Goal: Information Seeking & Learning: Learn about a topic

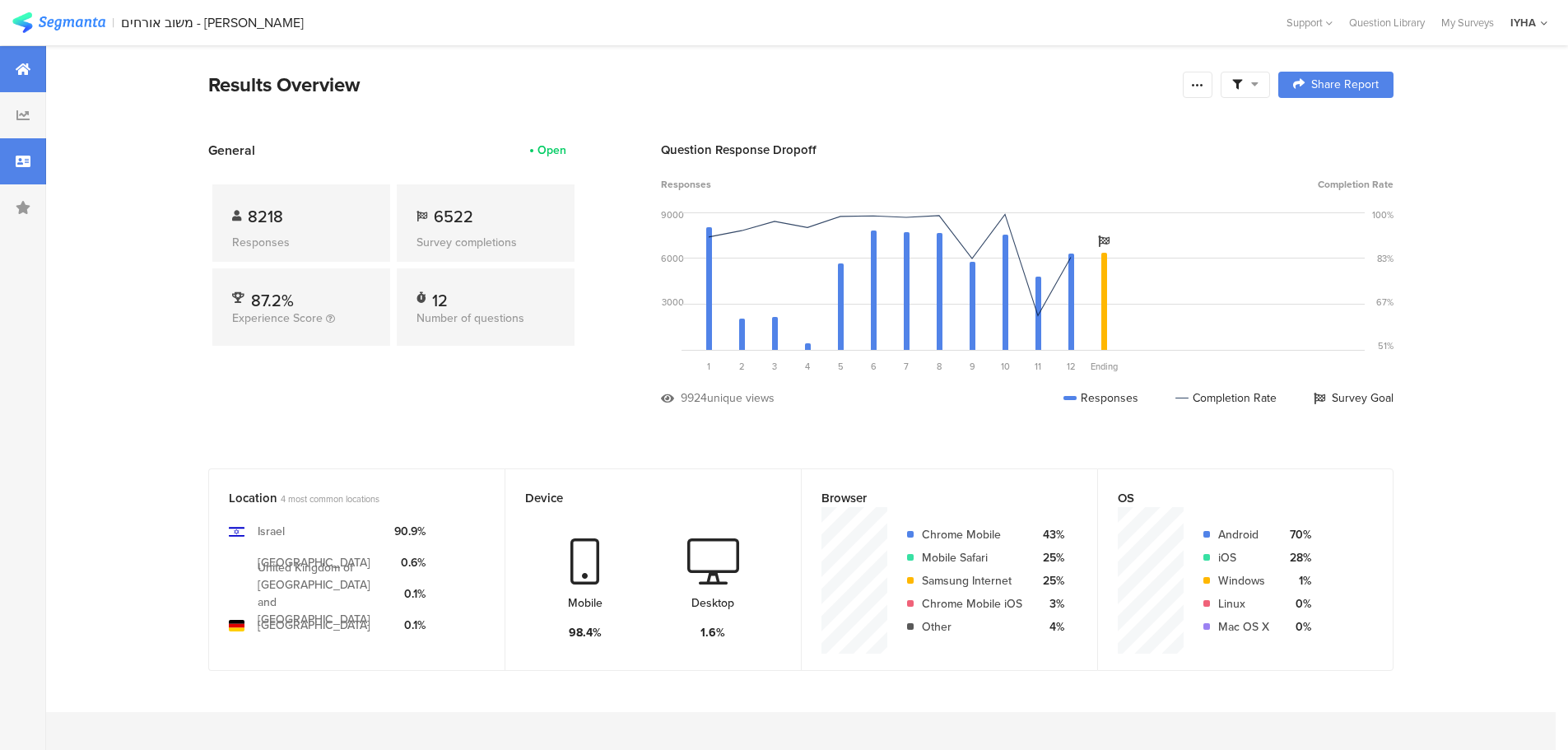
click at [35, 166] on div at bounding box center [23, 161] width 46 height 46
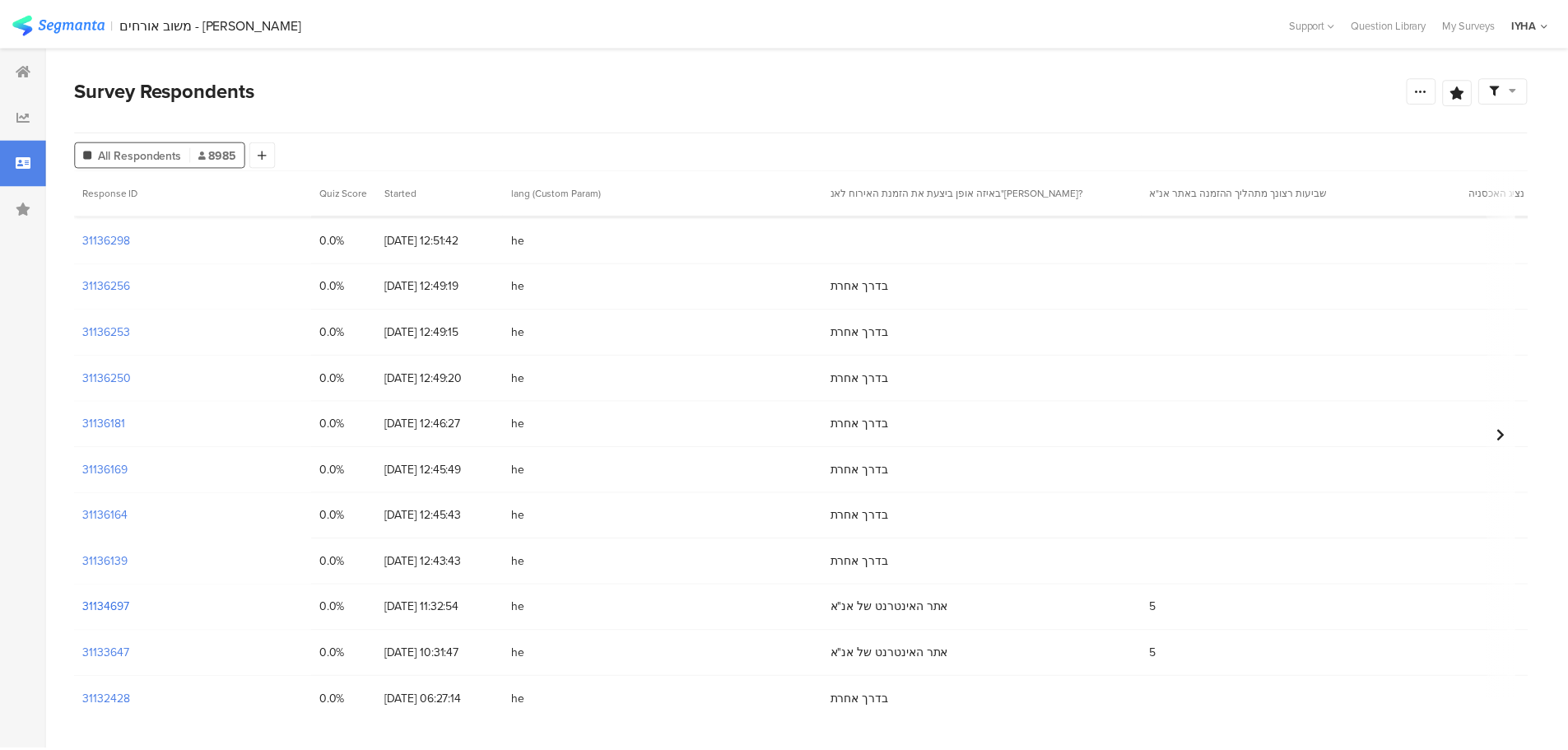
scroll to position [82, 0]
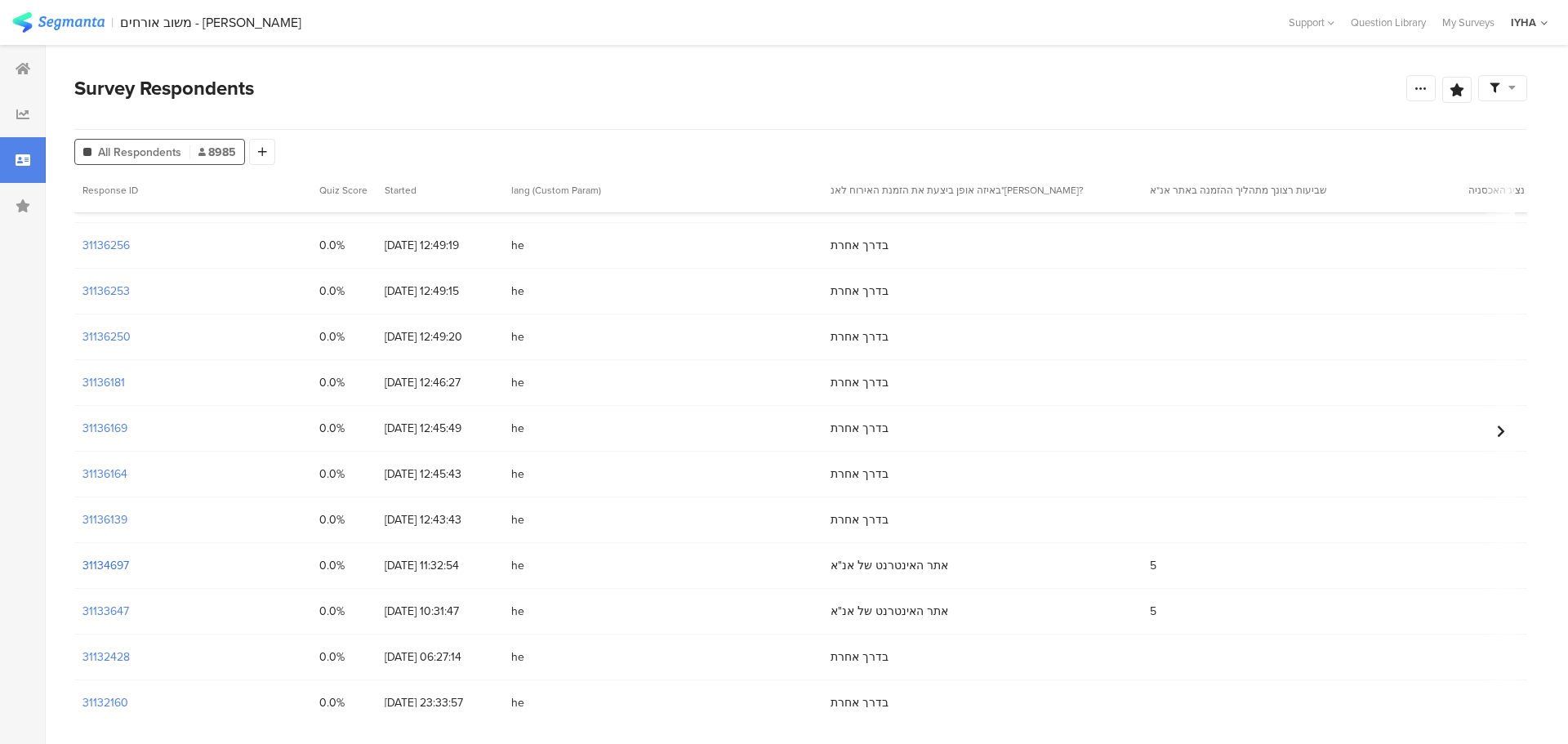
click at [101, 567] on section "31134697" at bounding box center [106, 565] width 47 height 17
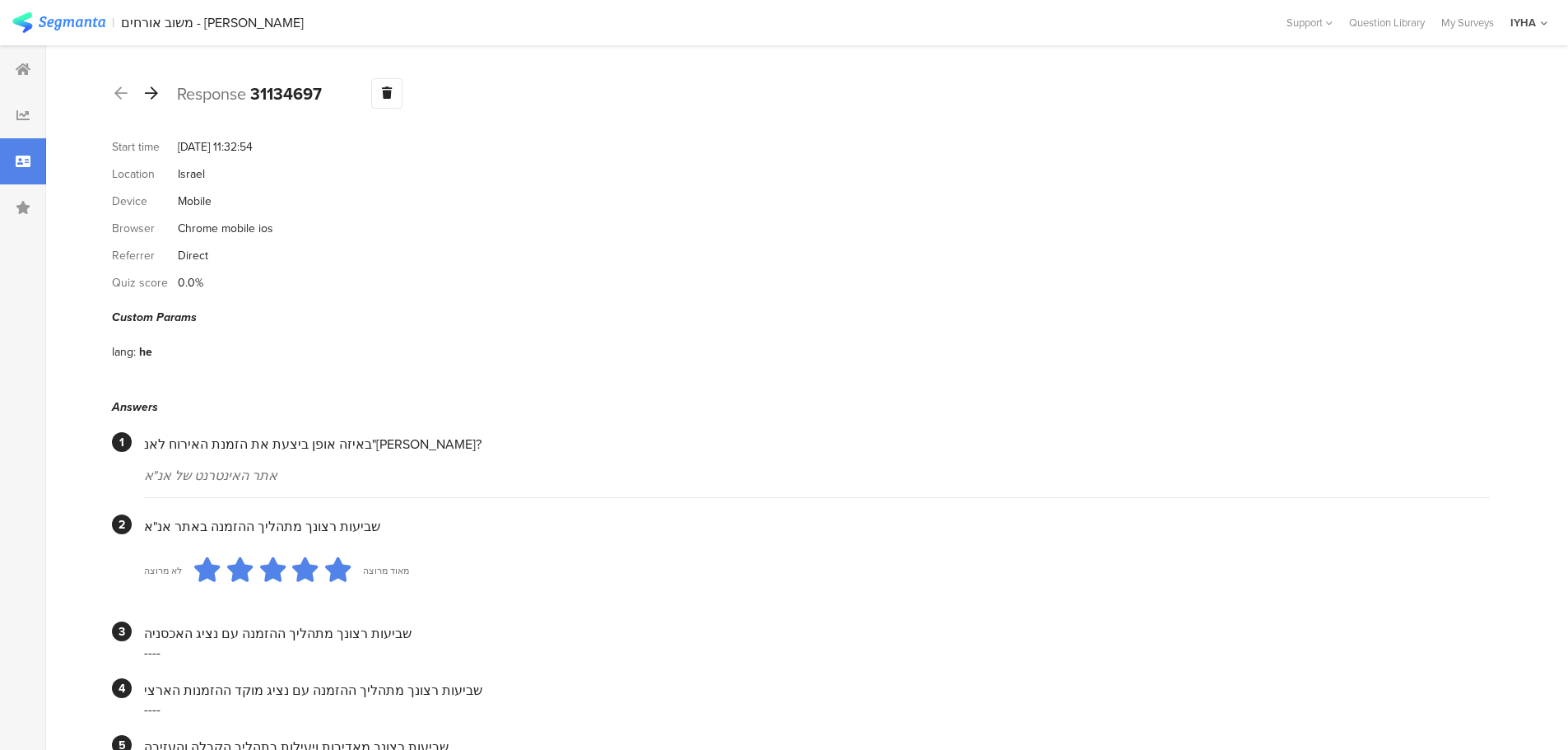
click at [152, 92] on icon at bounding box center [152, 93] width 13 height 15
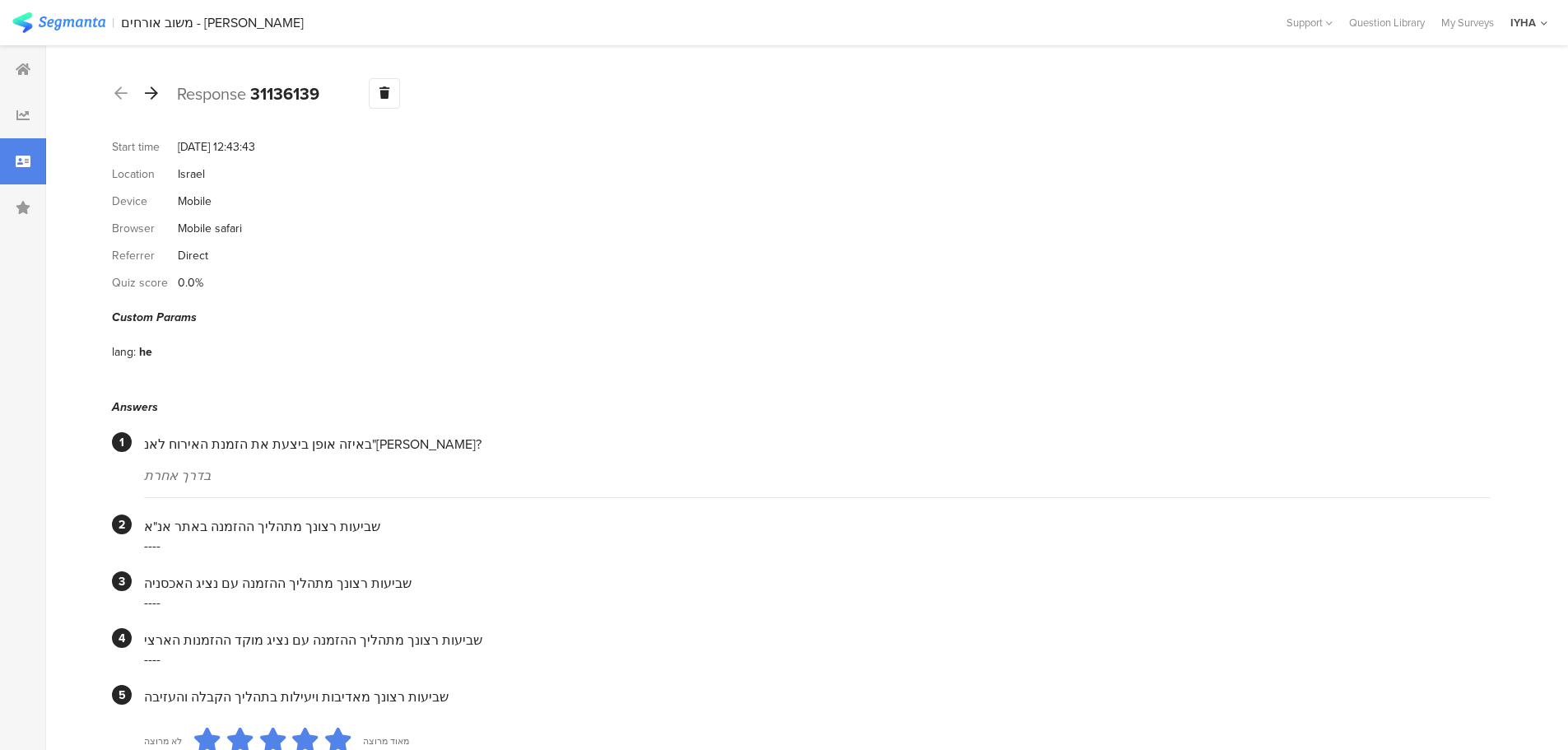
click at [149, 92] on icon at bounding box center [152, 93] width 13 height 15
click at [152, 89] on icon at bounding box center [152, 93] width 13 height 15
click at [155, 93] on icon at bounding box center [152, 93] width 13 height 15
click at [152, 93] on icon at bounding box center [152, 93] width 13 height 15
click at [158, 98] on icon at bounding box center [152, 93] width 13 height 15
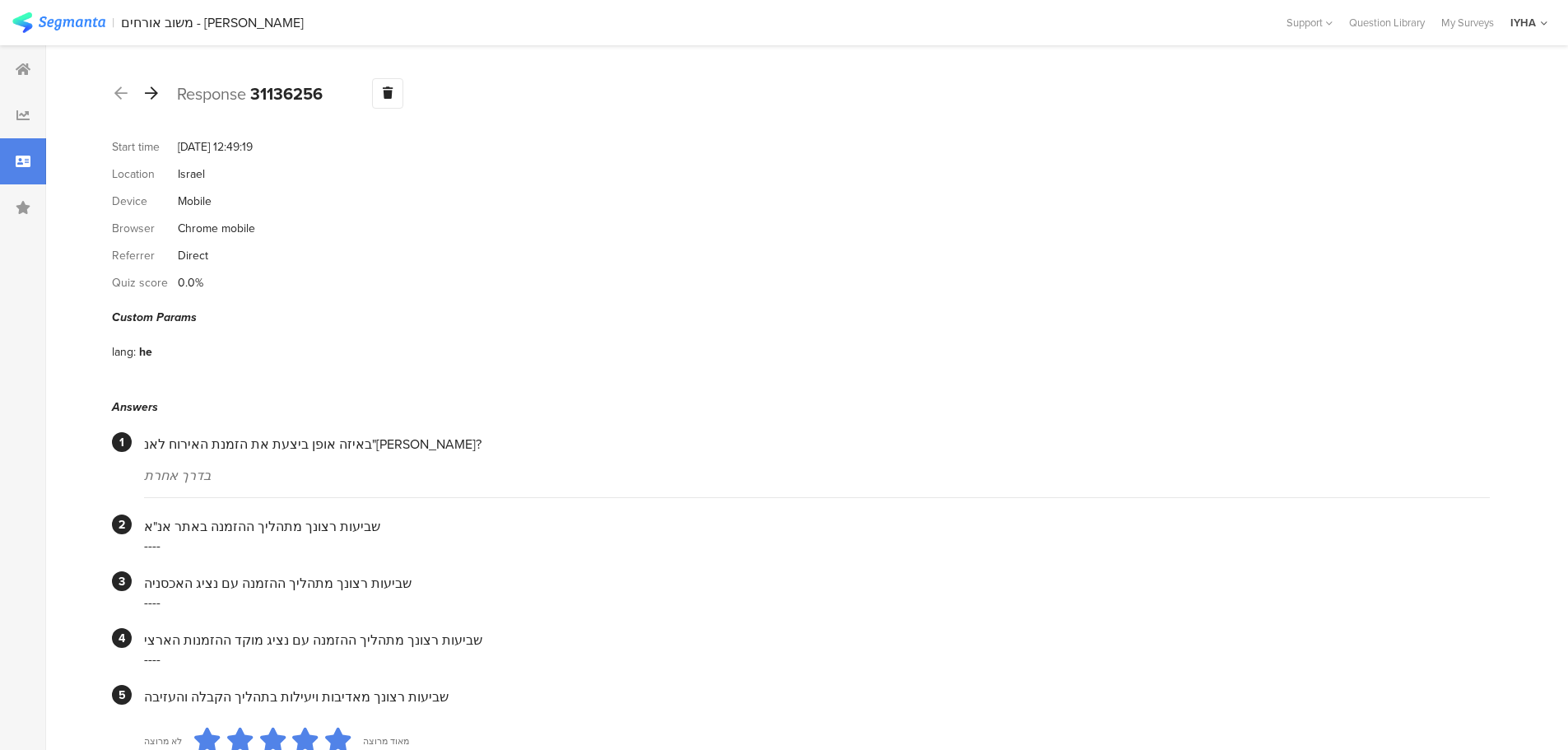
click at [145, 87] on icon at bounding box center [152, 93] width 13 height 15
click at [151, 87] on icon at bounding box center [152, 93] width 13 height 15
click at [149, 92] on icon at bounding box center [152, 93] width 13 height 15
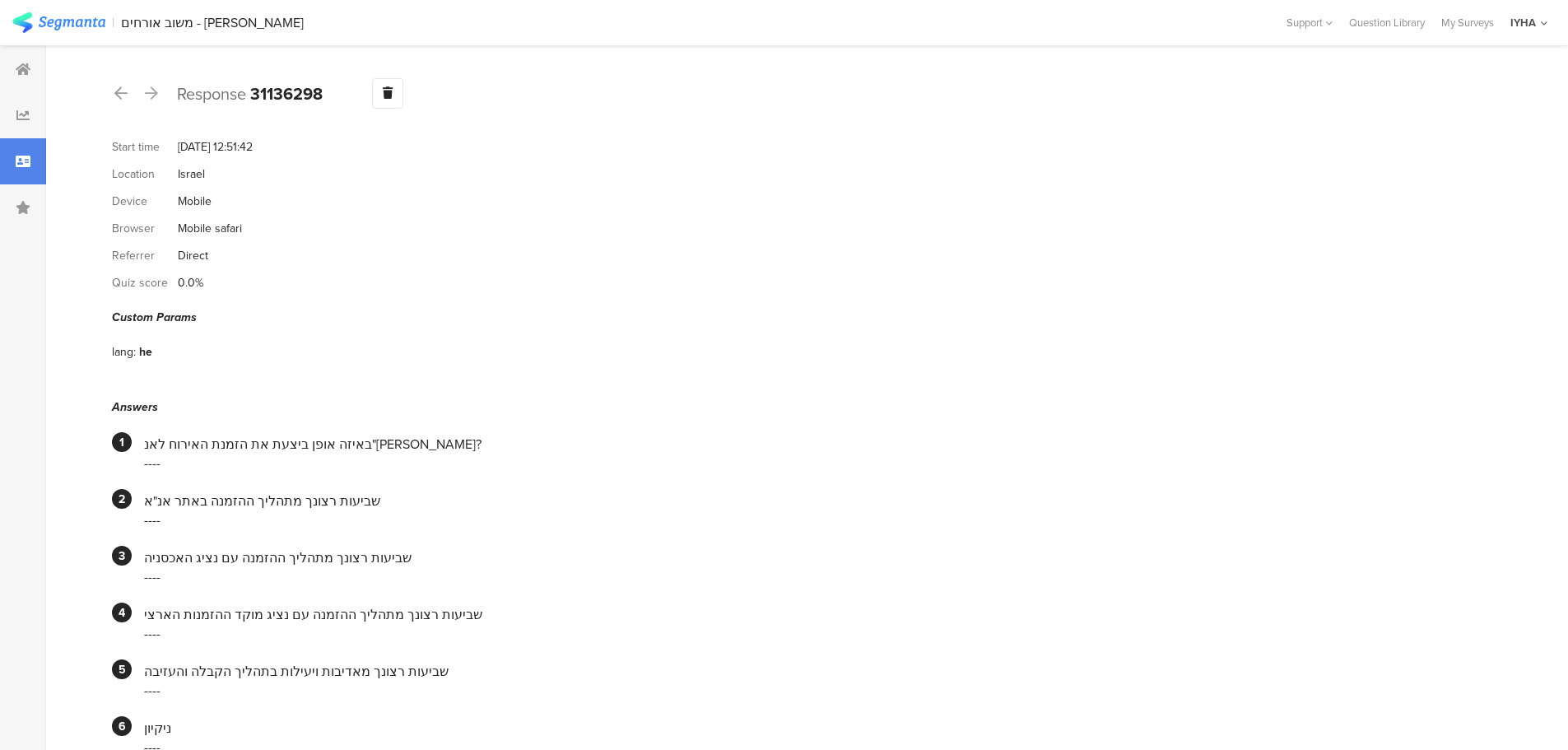
click at [154, 94] on icon at bounding box center [152, 93] width 13 height 15
click at [155, 89] on icon at bounding box center [152, 93] width 13 height 15
